Goal: Task Accomplishment & Management: Use online tool/utility

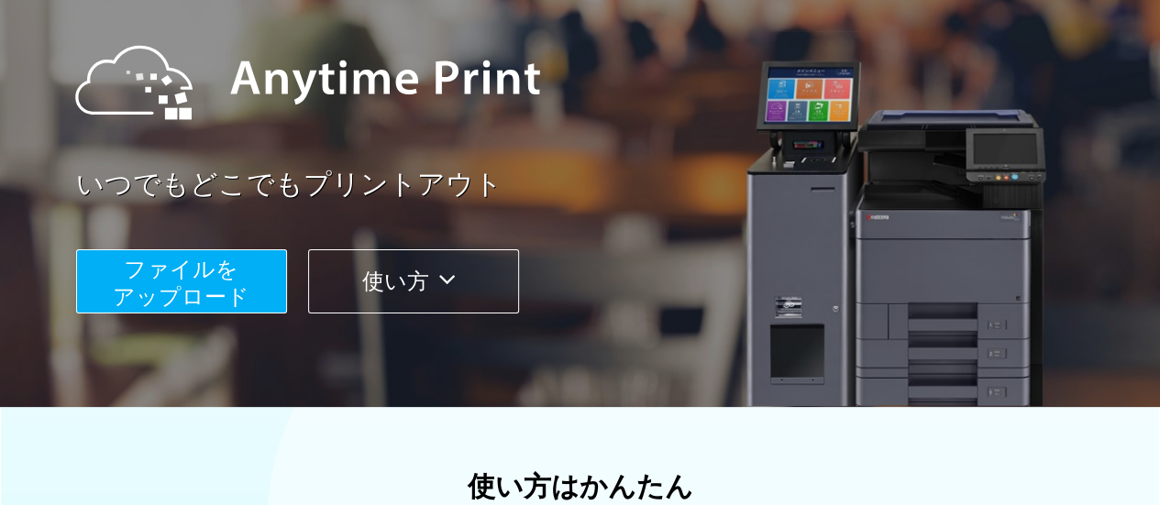
scroll to position [193, 0]
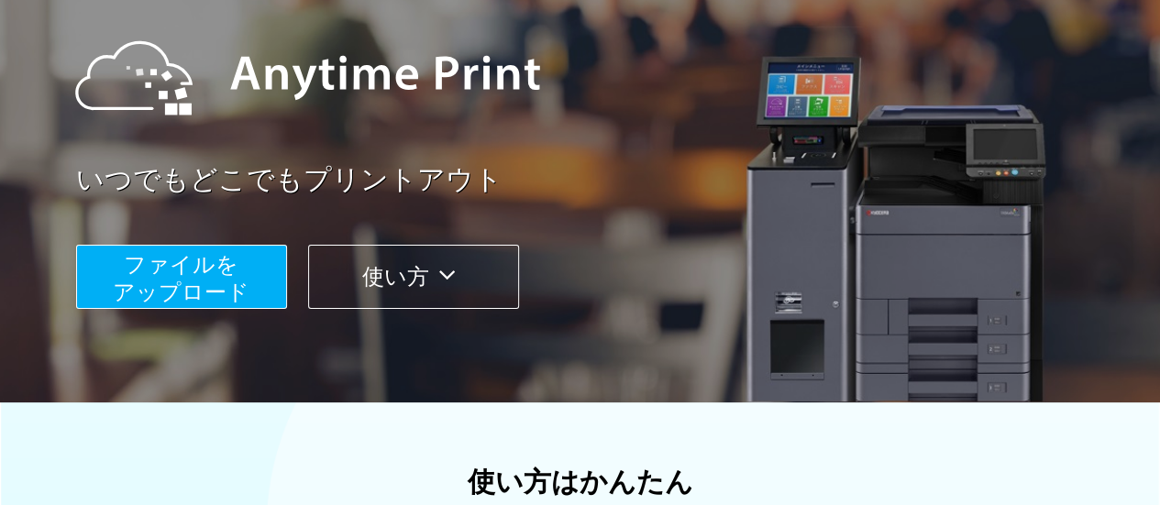
click at [168, 292] on span "ファイルを ​​アップロード" at bounding box center [181, 278] width 137 height 52
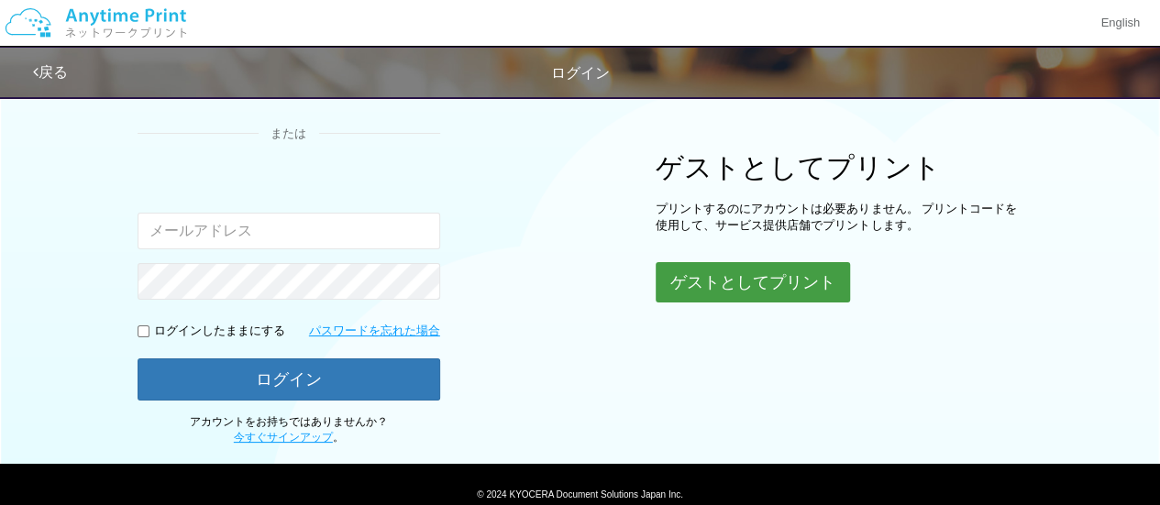
click at [755, 287] on button "ゲストとしてプリント" at bounding box center [753, 282] width 194 height 40
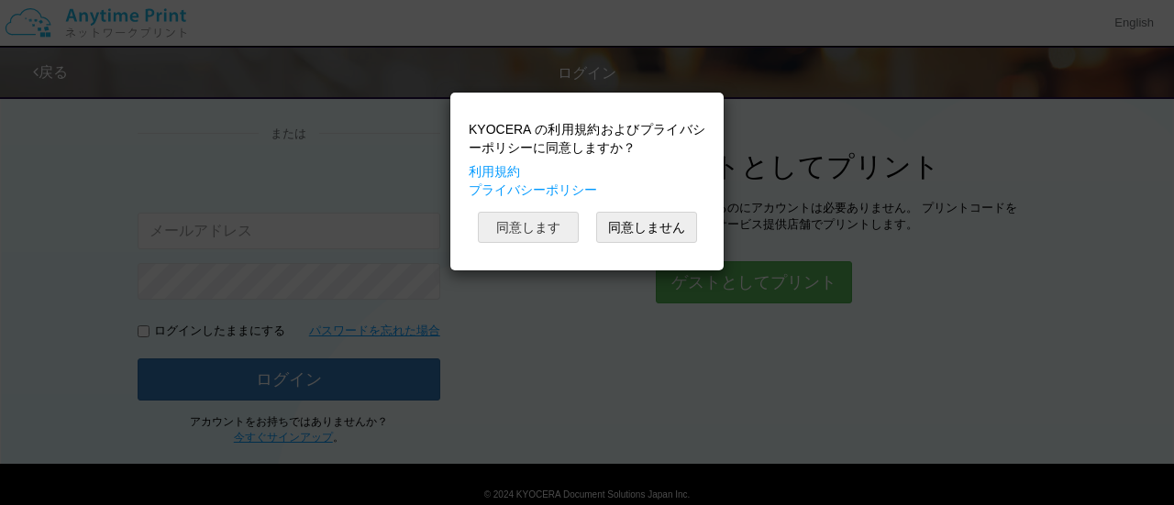
click at [564, 231] on button "同意します" at bounding box center [528, 227] width 101 height 31
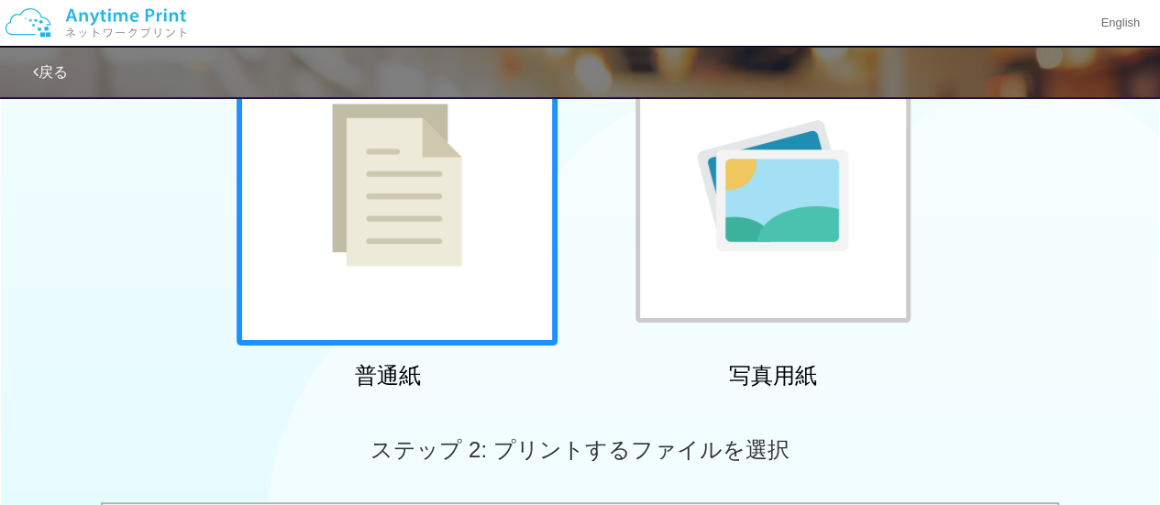
click at [490, 237] on div at bounding box center [397, 185] width 321 height 321
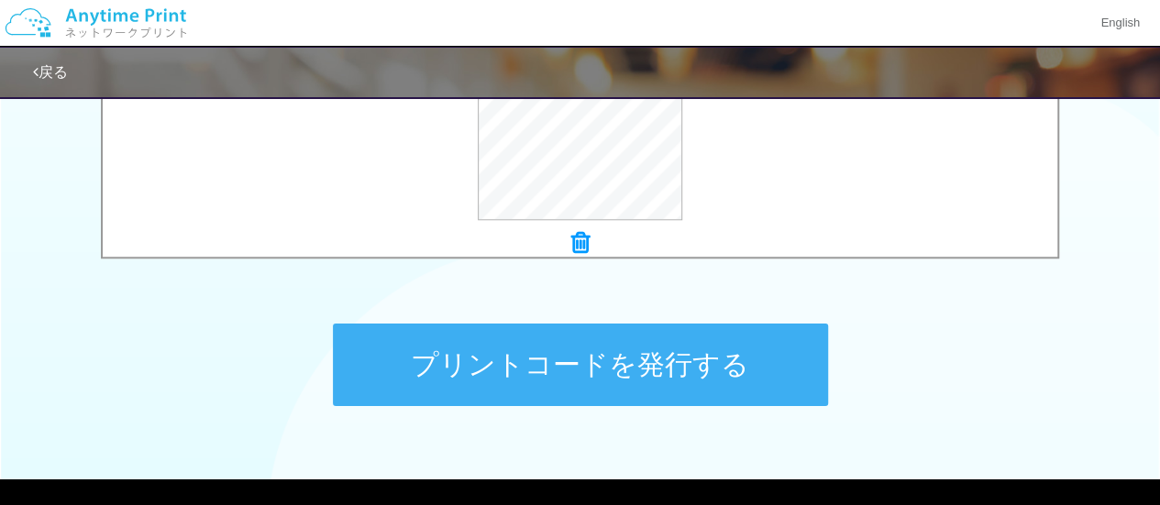
scroll to position [888, 0]
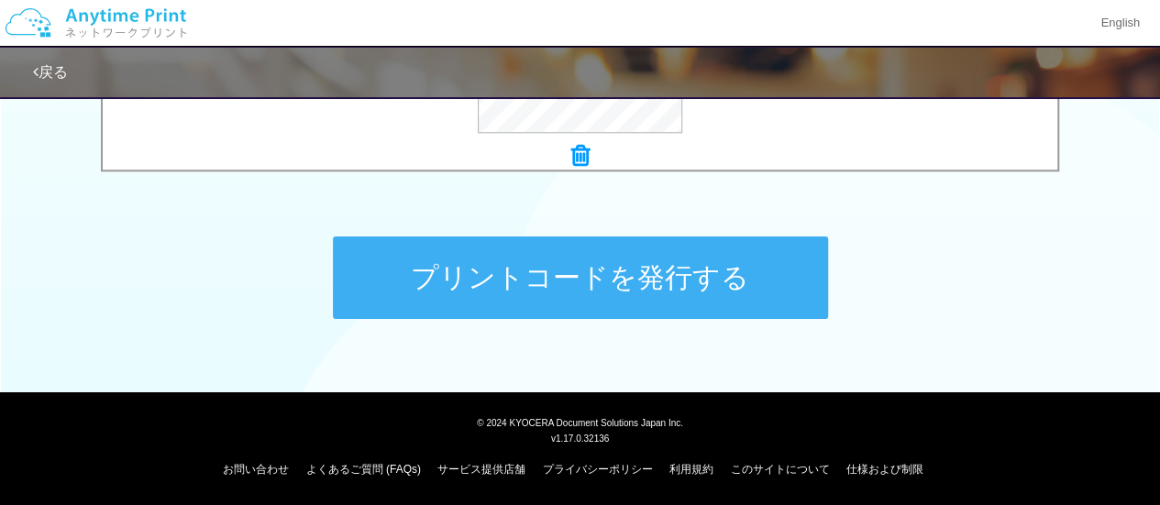
click at [794, 276] on button "プリントコードを発行する" at bounding box center [580, 278] width 495 height 83
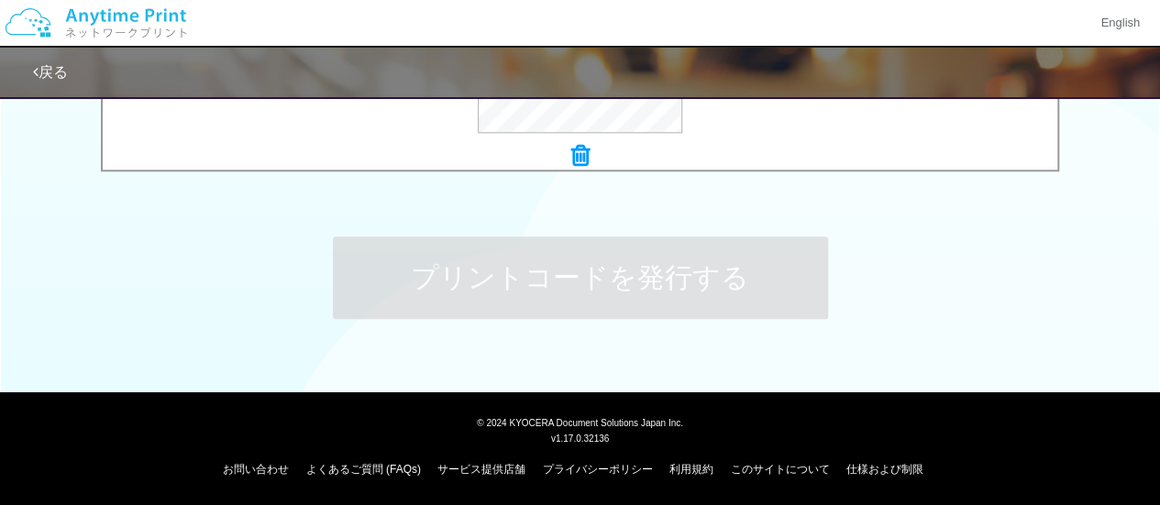
scroll to position [0, 0]
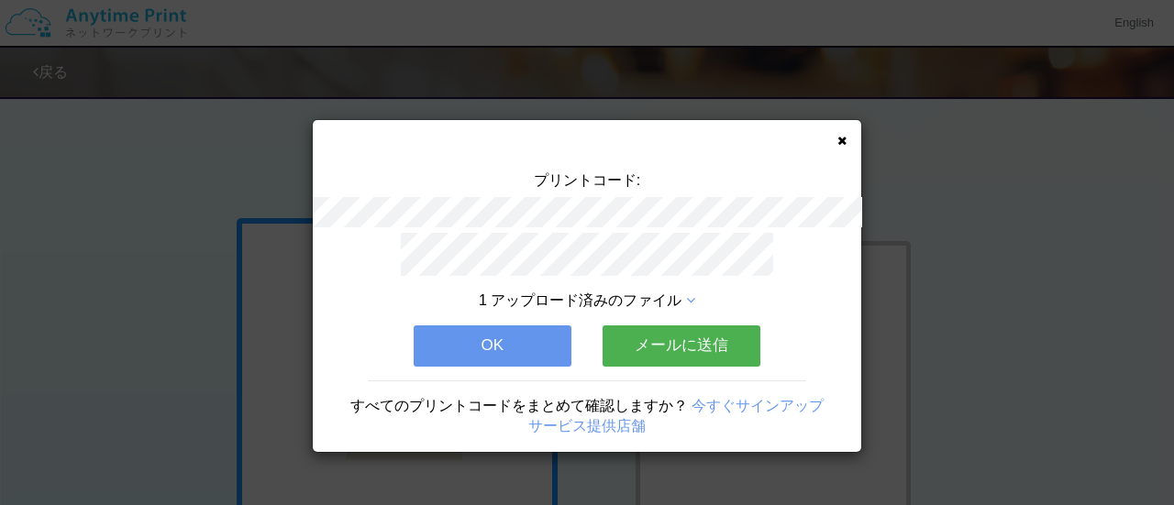
click at [623, 332] on button "メールに送信" at bounding box center [681, 345] width 158 height 40
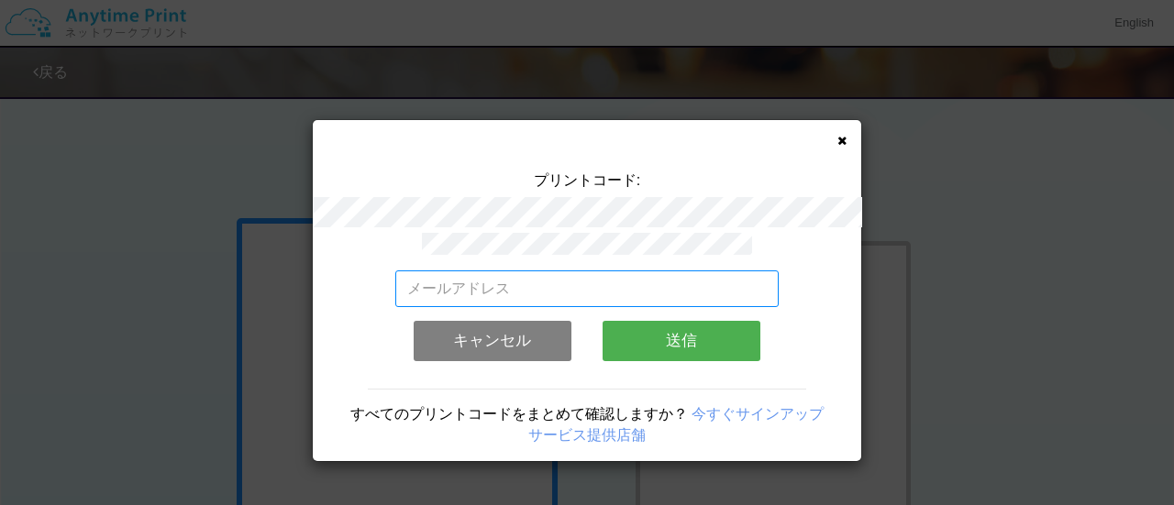
click at [590, 297] on input "email" at bounding box center [587, 288] width 384 height 37
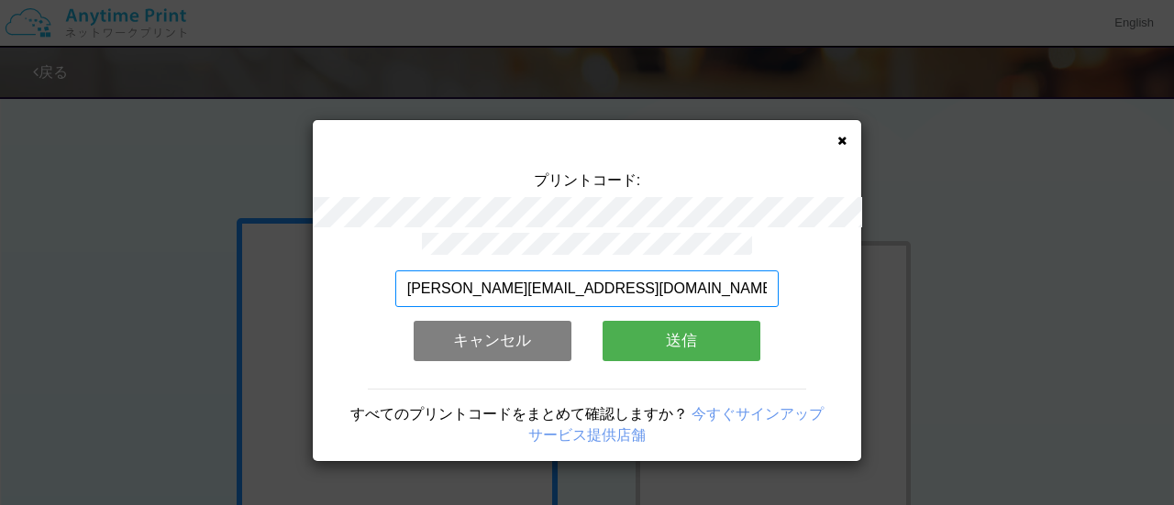
type input "[PERSON_NAME][EMAIL_ADDRESS][DOMAIN_NAME]"
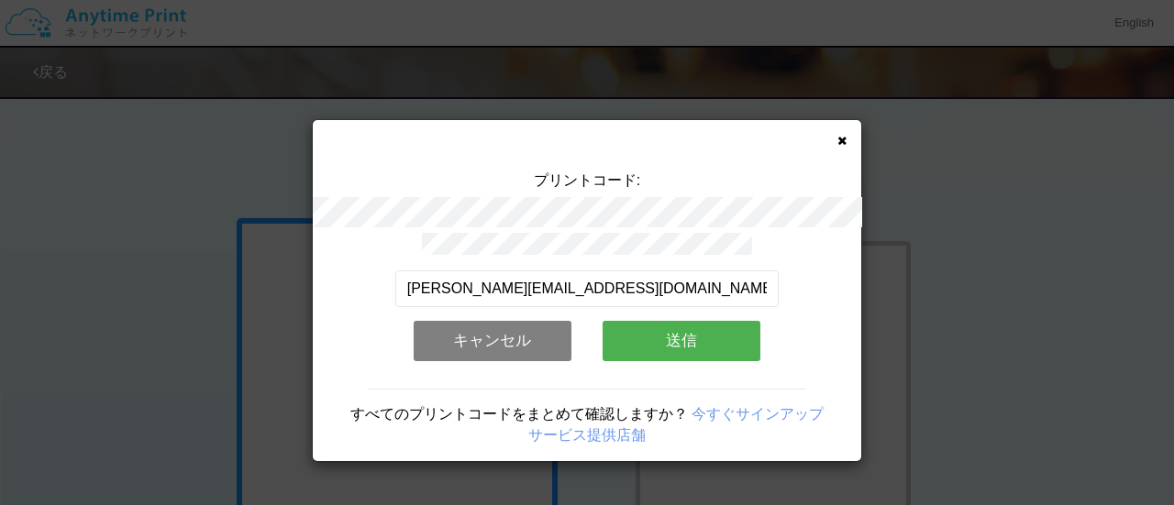
click at [644, 325] on button "送信" at bounding box center [681, 341] width 158 height 40
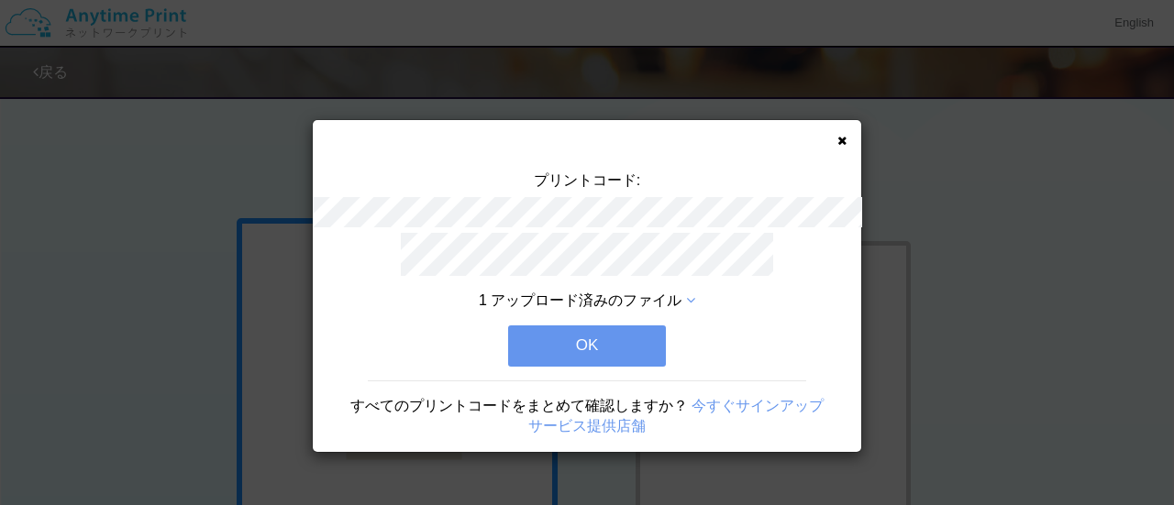
click at [644, 325] on button "OK" at bounding box center [587, 345] width 158 height 40
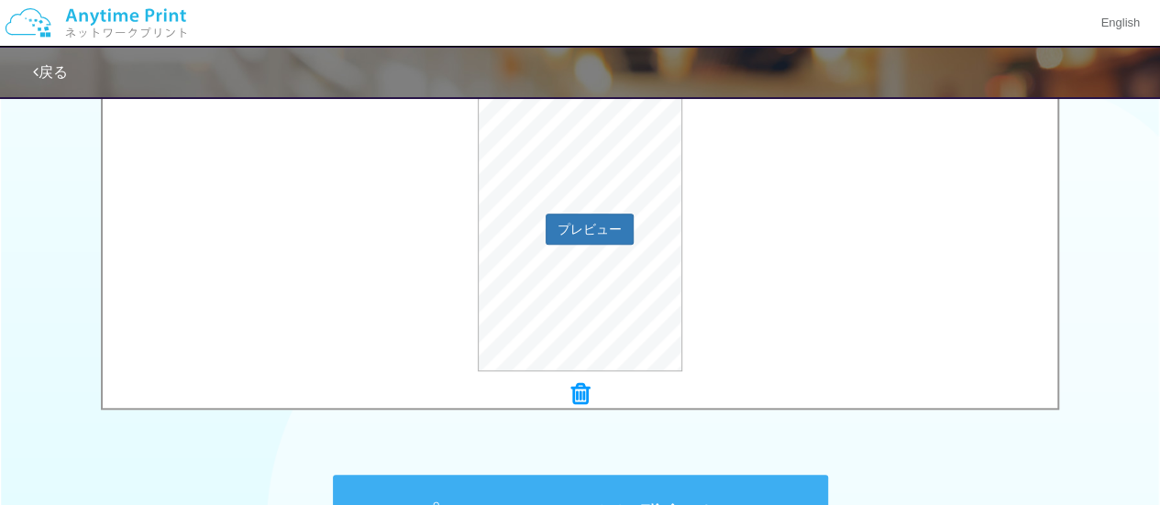
scroll to position [888, 0]
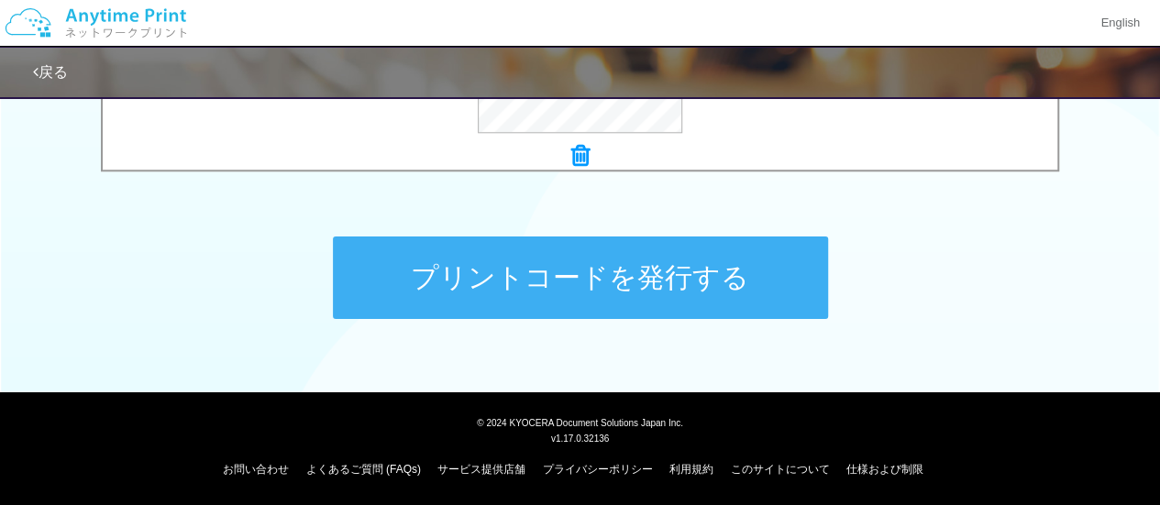
click at [737, 278] on button "プリントコードを発行する" at bounding box center [580, 278] width 495 height 83
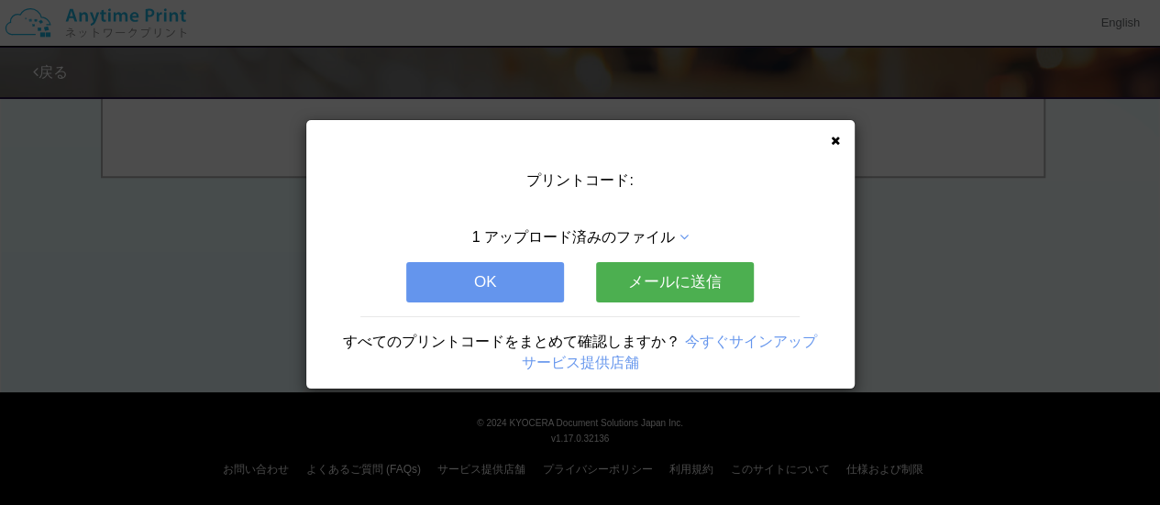
scroll to position [0, 0]
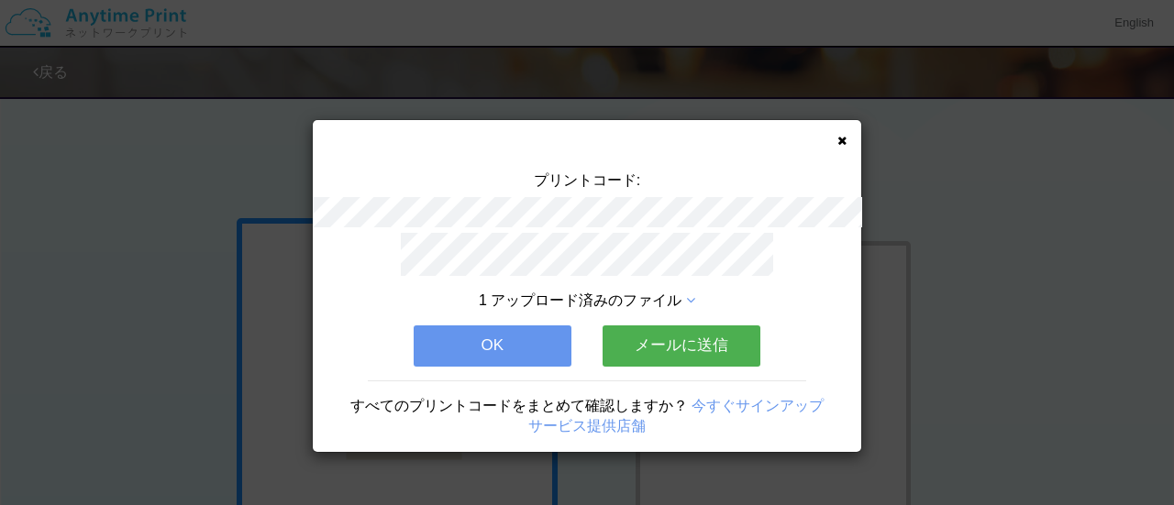
click at [639, 331] on button "メールに送信" at bounding box center [681, 345] width 158 height 40
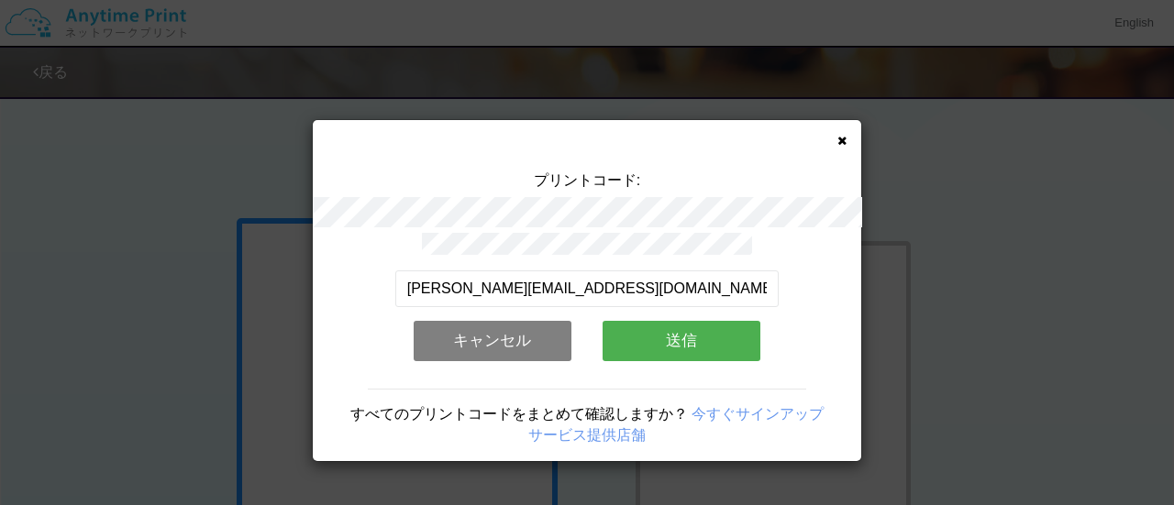
click at [660, 333] on button "送信" at bounding box center [681, 341] width 158 height 40
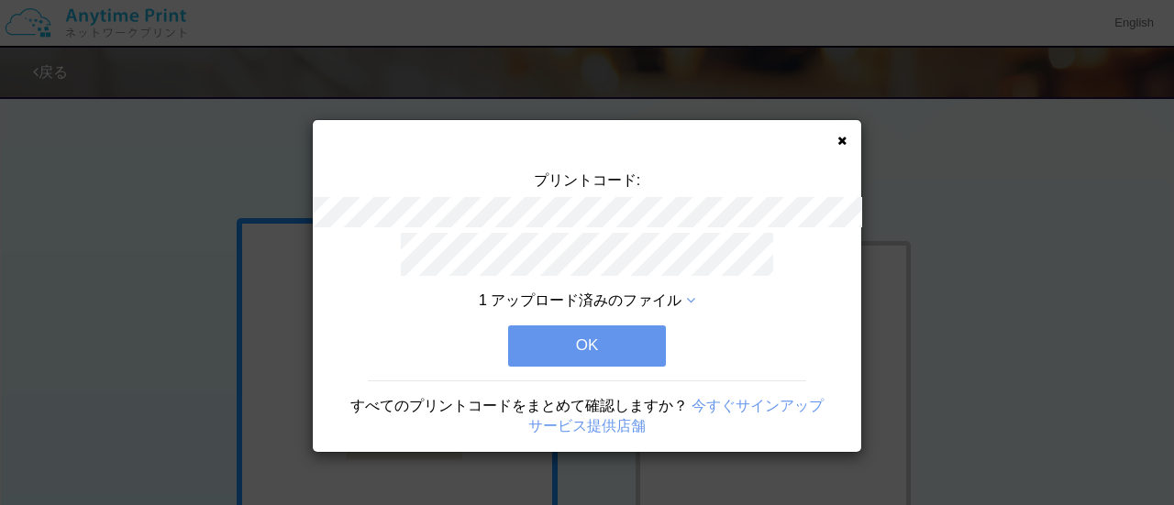
click at [660, 333] on button "OK" at bounding box center [587, 345] width 158 height 40
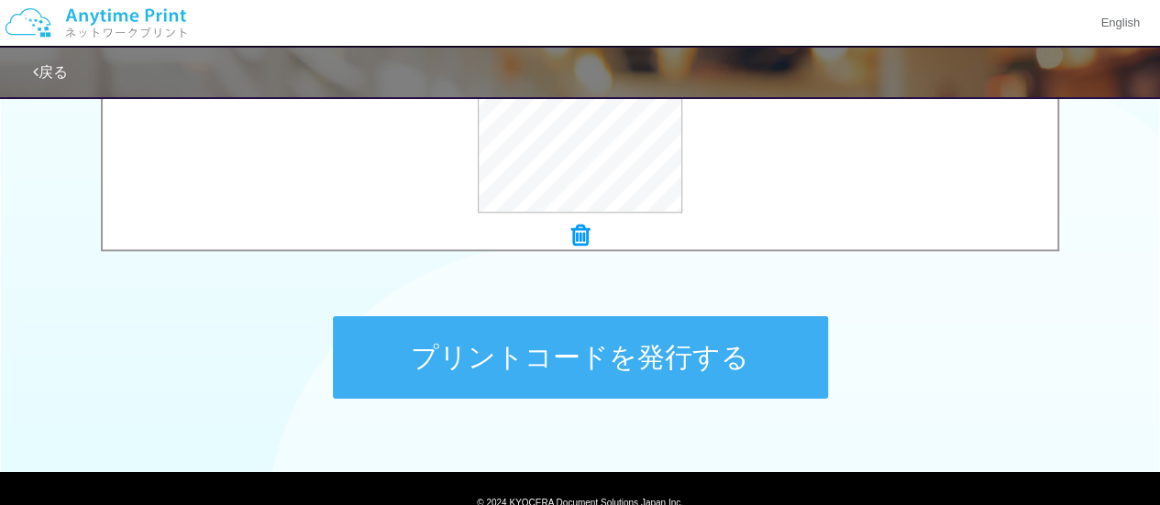
scroll to position [810, 0]
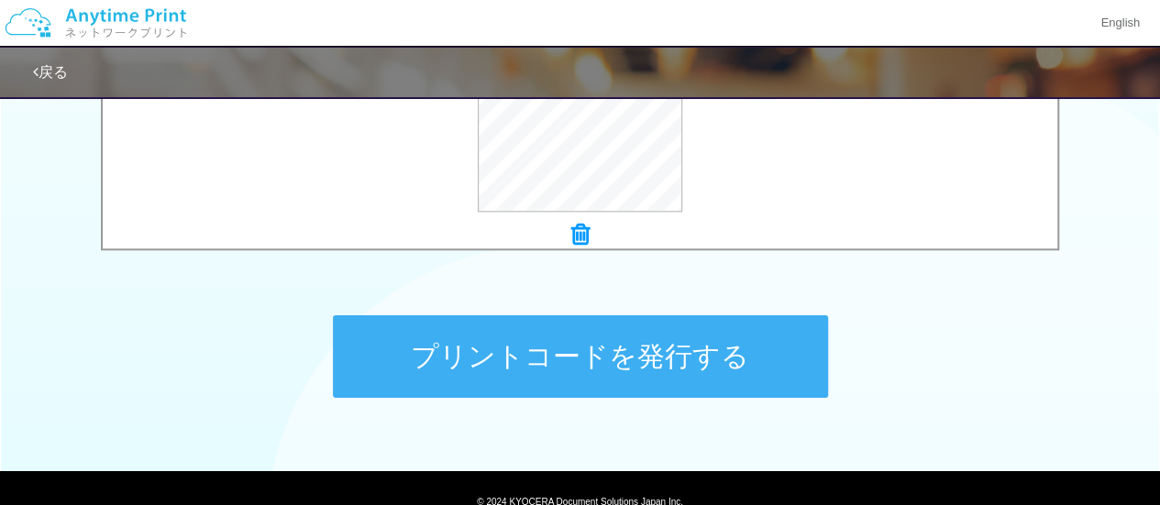
click at [732, 369] on button "プリントコードを発行する" at bounding box center [580, 356] width 495 height 83
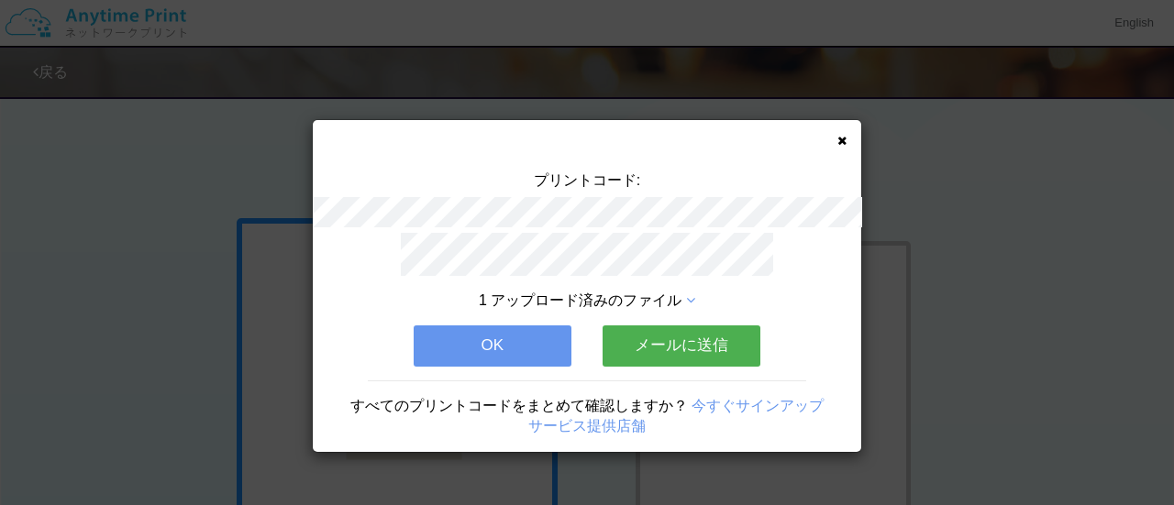
click at [532, 335] on button "OK" at bounding box center [493, 345] width 158 height 40
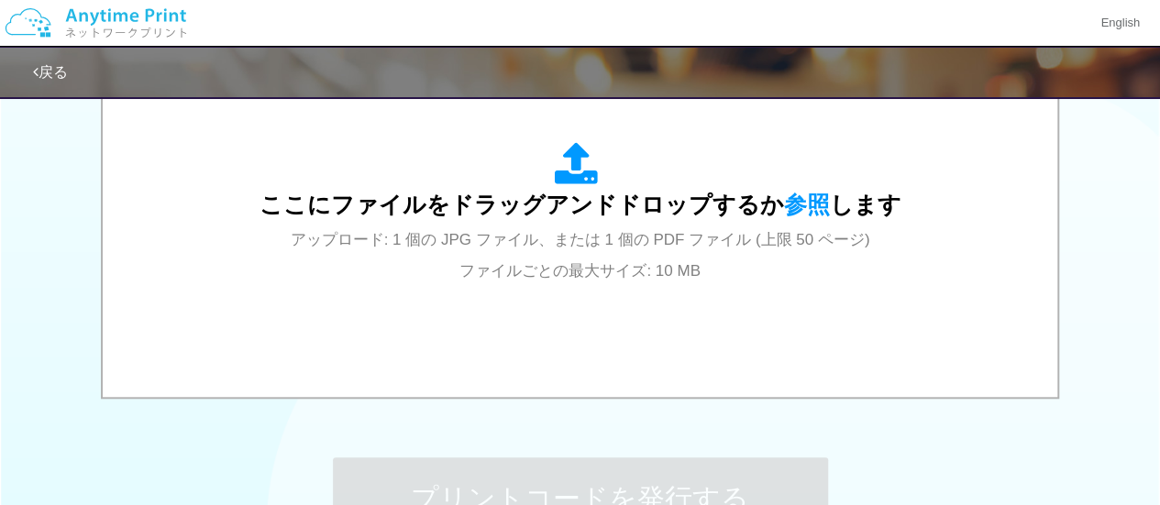
scroll to position [668, 0]
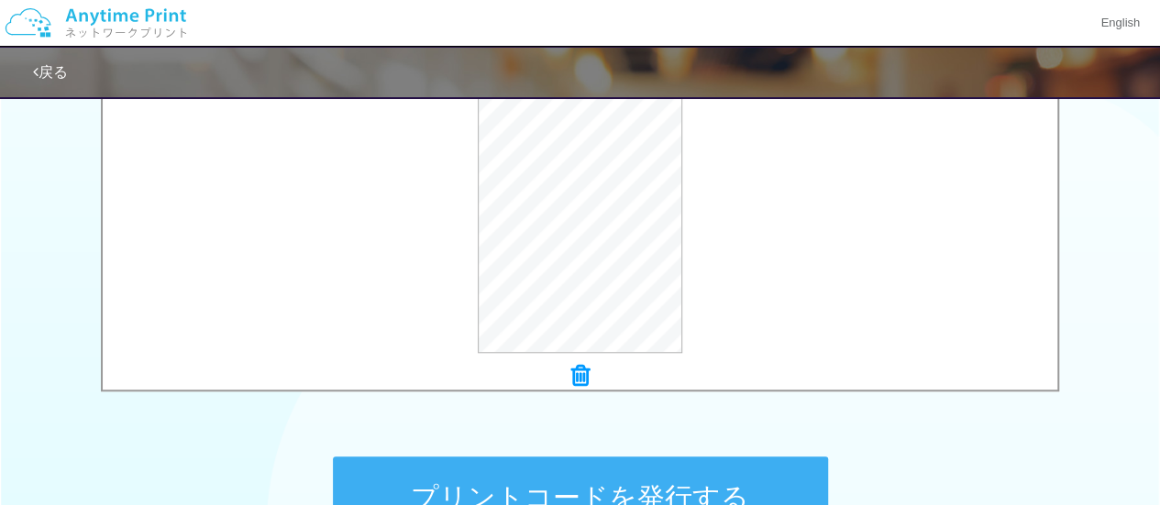
click at [603, 474] on button "プリントコードを発行する" at bounding box center [580, 498] width 495 height 83
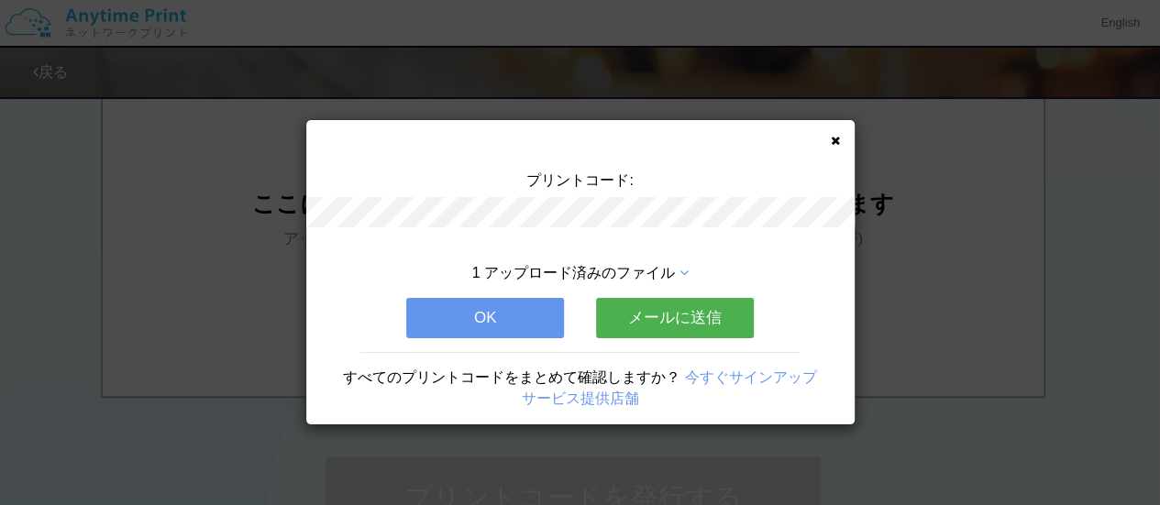
scroll to position [0, 0]
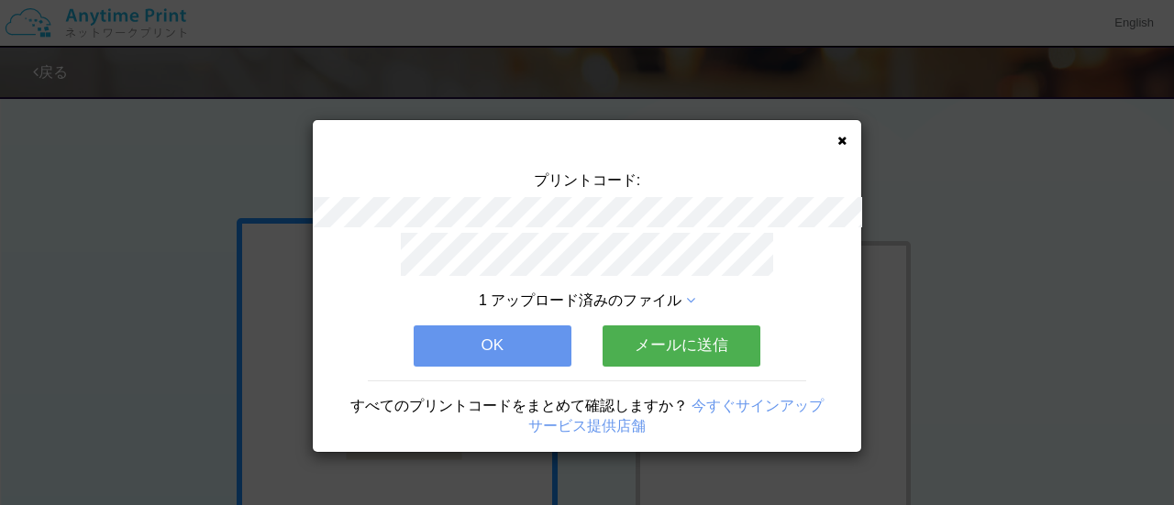
click at [653, 344] on button "メールに送信" at bounding box center [681, 345] width 158 height 40
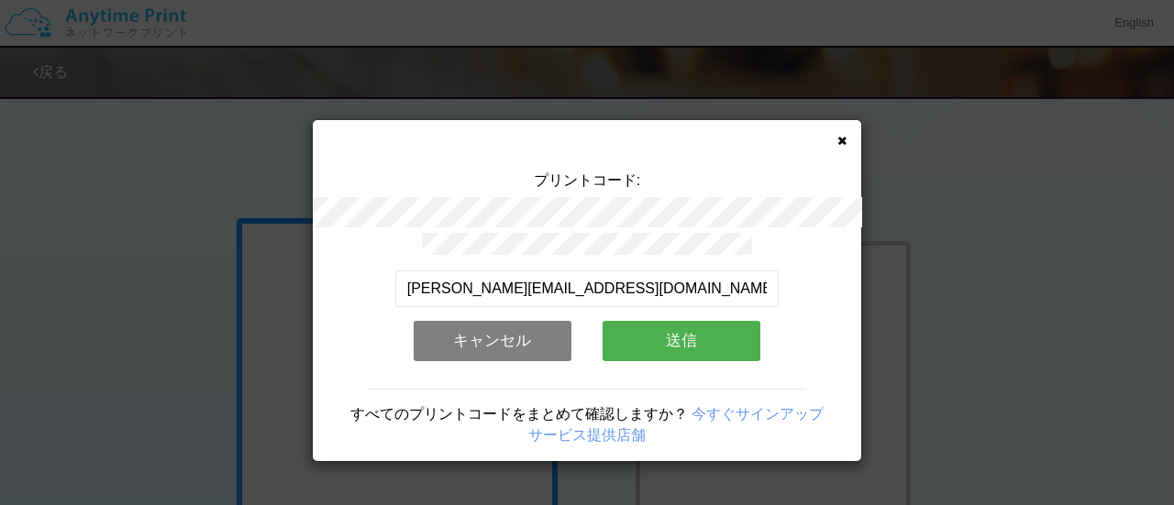
click at [653, 344] on button "送信" at bounding box center [681, 341] width 158 height 40
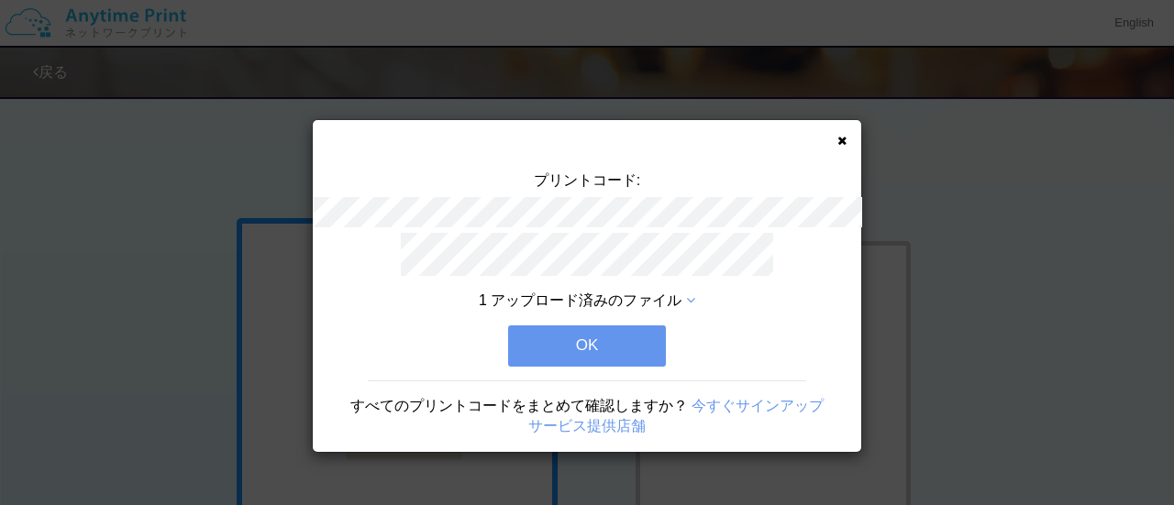
click at [647, 348] on button "OK" at bounding box center [587, 345] width 158 height 40
